Goal: Task Accomplishment & Management: Manage account settings

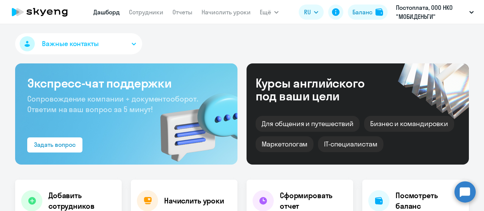
select select "30"
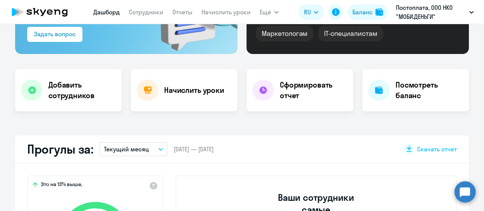
scroll to position [113, 0]
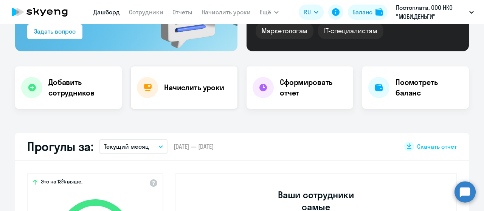
click at [199, 90] on h4 "Начислить уроки" at bounding box center [194, 87] width 60 height 11
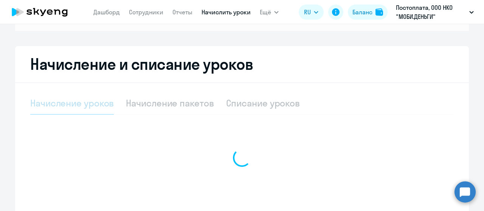
select select "10"
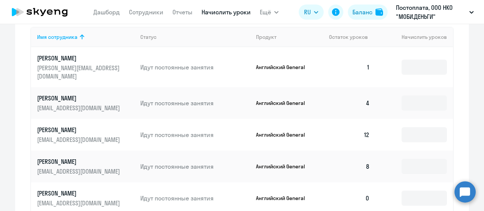
scroll to position [340, 0]
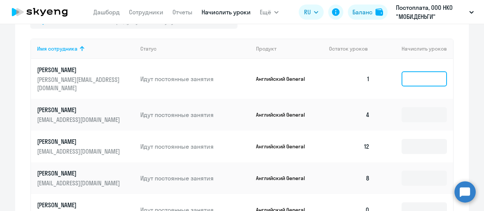
click at [421, 74] on input at bounding box center [424, 78] width 45 height 15
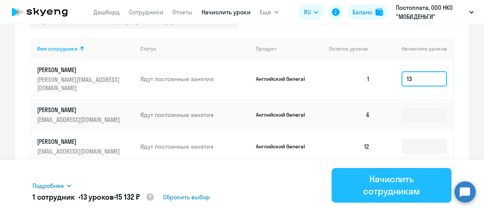
type input "13"
click at [395, 186] on div "Начислить сотрудникам" at bounding box center [391, 185] width 99 height 24
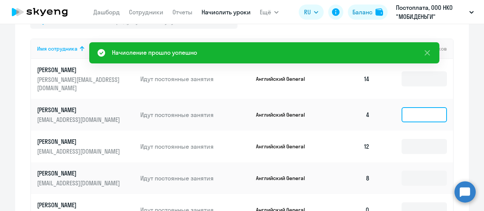
click at [417, 107] on input at bounding box center [424, 114] width 45 height 15
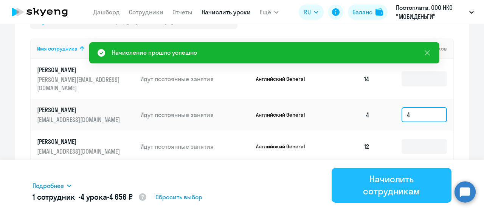
type input "4"
click at [399, 191] on div "Начислить сотрудникам" at bounding box center [391, 185] width 99 height 24
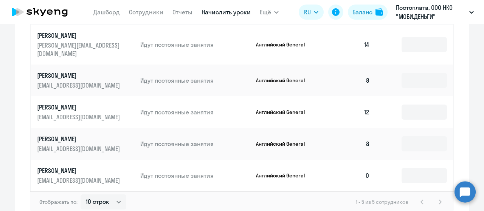
scroll to position [378, 0]
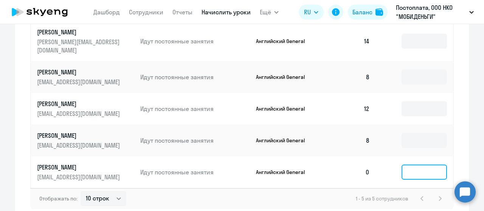
click at [411, 166] on input at bounding box center [424, 172] width 45 height 15
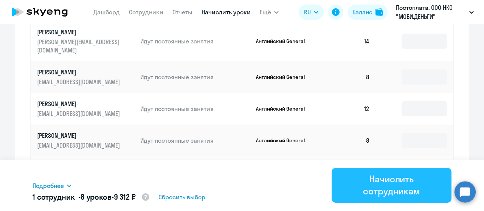
type input "8"
click at [405, 191] on div "Начислить сотрудникам" at bounding box center [391, 185] width 99 height 24
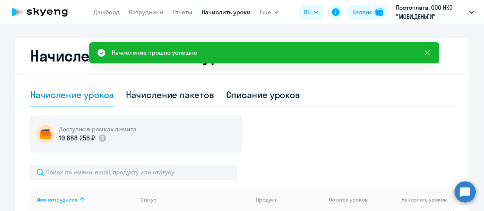
scroll to position [189, 0]
click at [243, 102] on div "Списание уроков" at bounding box center [263, 95] width 74 height 23
select select "10"
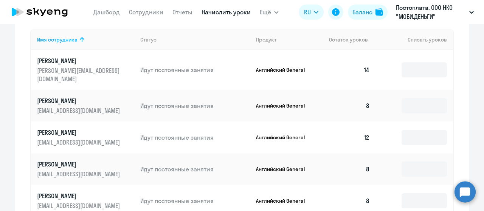
scroll to position [303, 0]
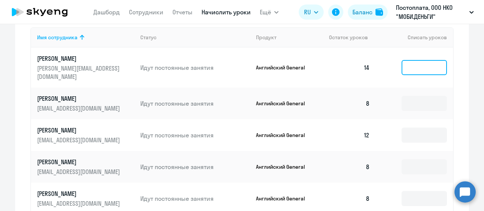
click at [418, 63] on input at bounding box center [424, 67] width 45 height 15
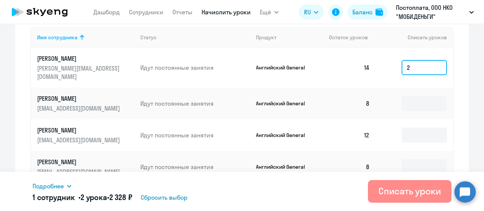
type input "2"
click at [404, 190] on div "Списать уроки" at bounding box center [410, 191] width 62 height 12
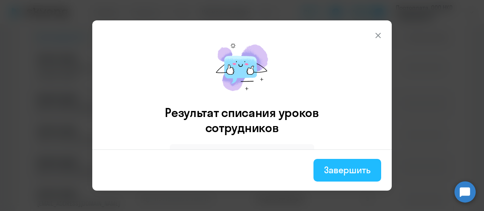
click at [342, 171] on div "Завершить" at bounding box center [347, 170] width 47 height 12
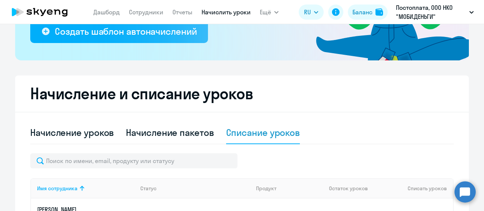
scroll to position [0, 0]
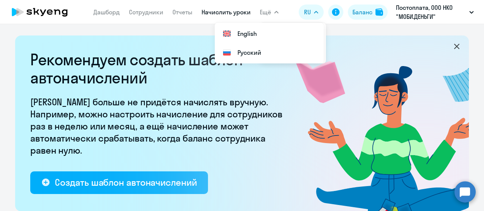
click at [57, 12] on icon at bounding box center [39, 12] width 67 height 19
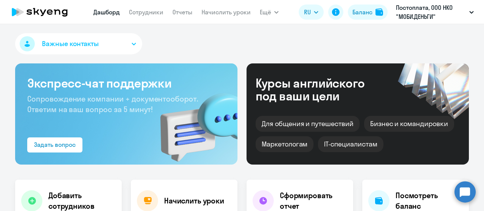
select select "30"
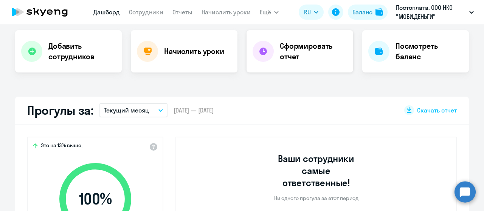
scroll to position [151, 0]
